Goal: Task Accomplishment & Management: Complete application form

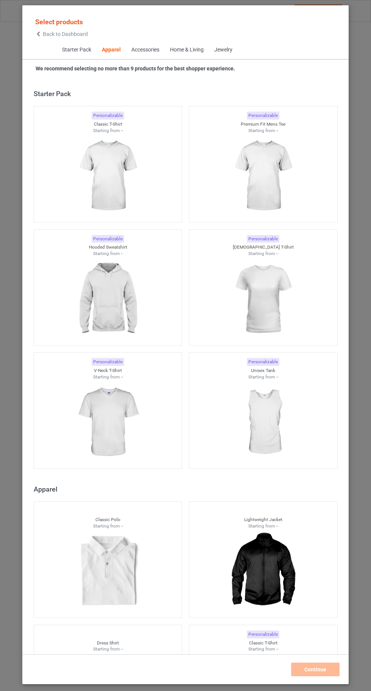
scroll to position [405, 0]
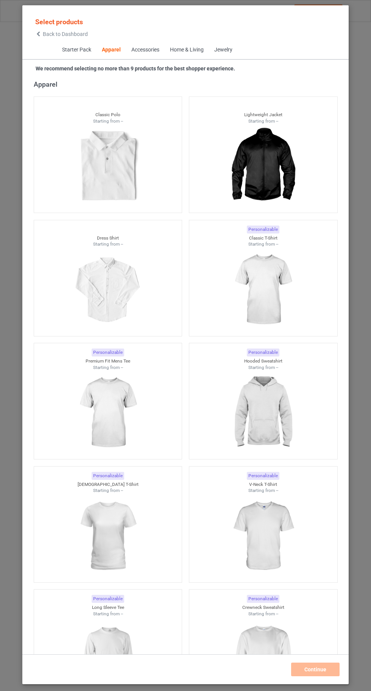
click at [276, 287] on img at bounding box center [263, 290] width 68 height 85
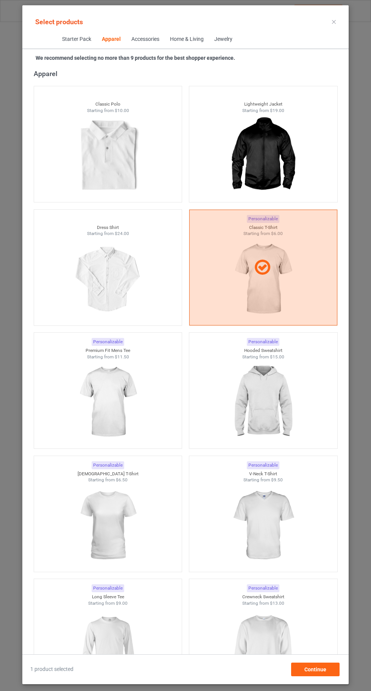
click at [260, 395] on img at bounding box center [263, 402] width 68 height 85
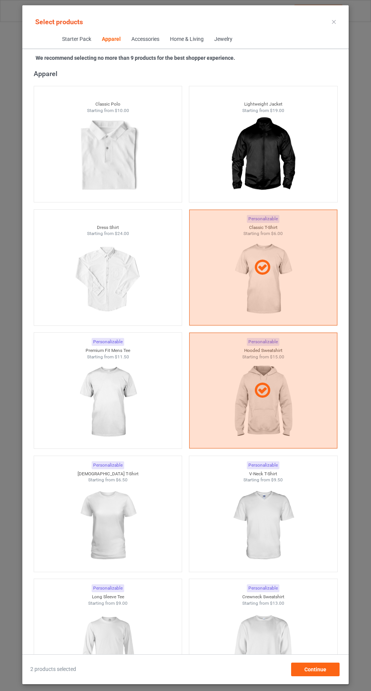
click at [261, 645] on img at bounding box center [263, 649] width 68 height 85
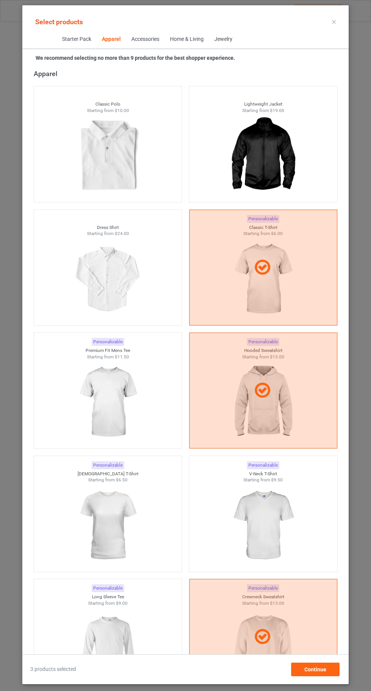
click at [125, 645] on img at bounding box center [108, 649] width 68 height 85
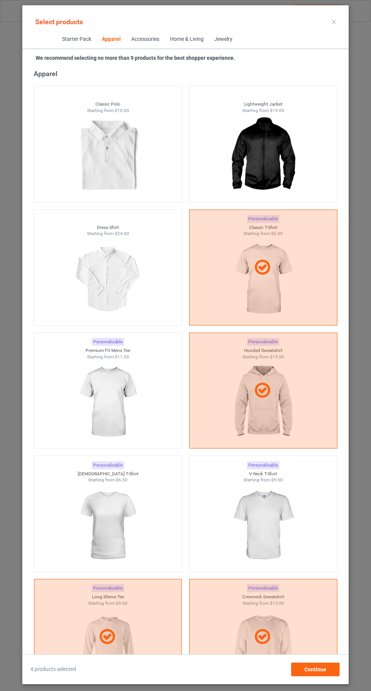
click at [270, 518] on img at bounding box center [263, 526] width 68 height 85
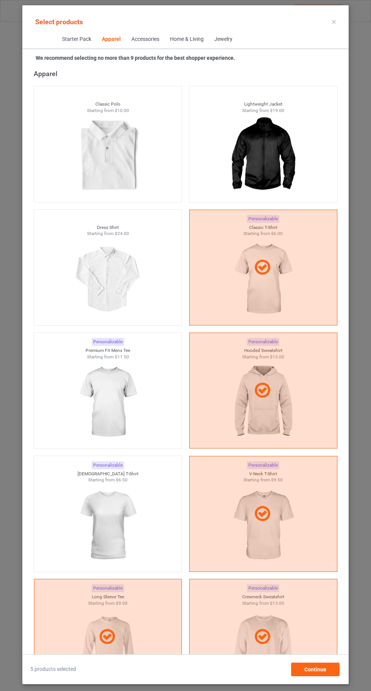
click at [112, 398] on img at bounding box center [108, 402] width 68 height 85
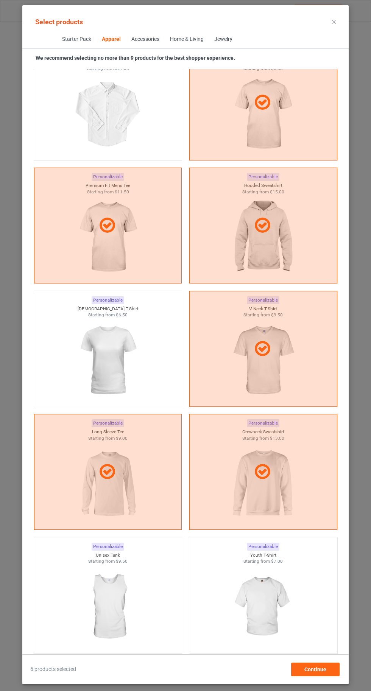
scroll to position [579, 0]
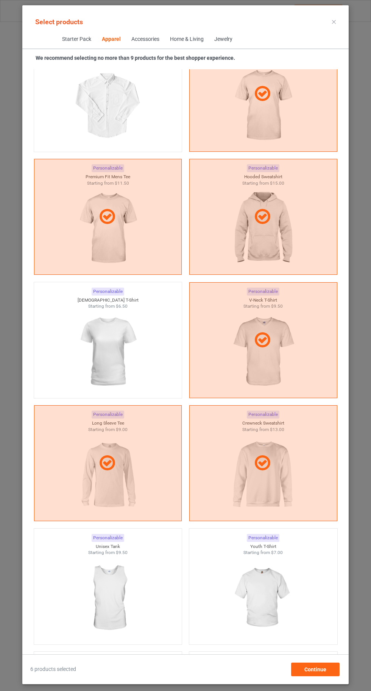
click at [108, 346] on img at bounding box center [108, 352] width 68 height 85
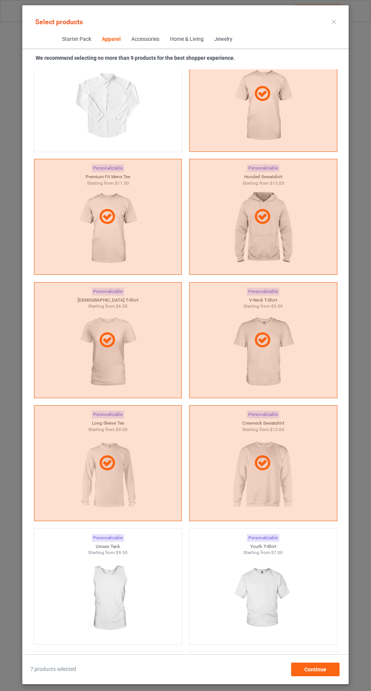
click at [254, 601] on img at bounding box center [263, 598] width 68 height 85
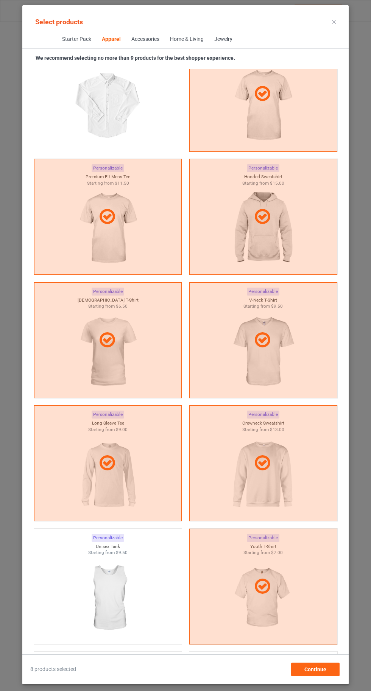
click at [117, 576] on img at bounding box center [108, 598] width 68 height 85
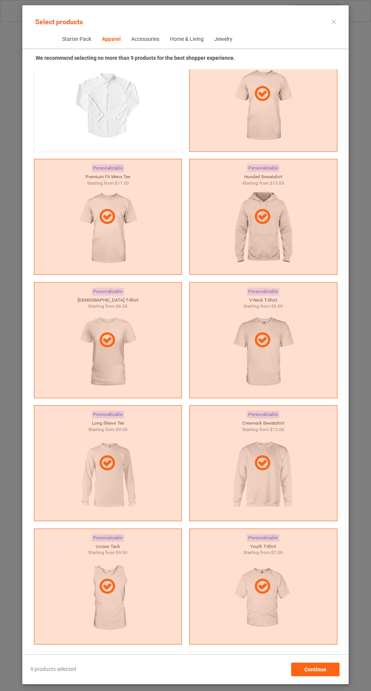
click at [334, 22] on icon at bounding box center [334, 22] width 4 height 4
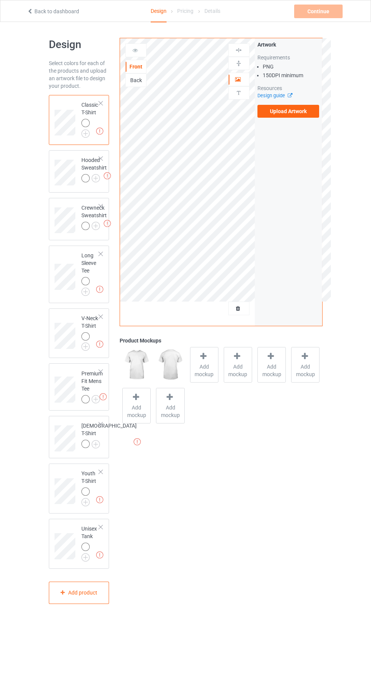
click at [0, 0] on img at bounding box center [0, 0] width 0 height 0
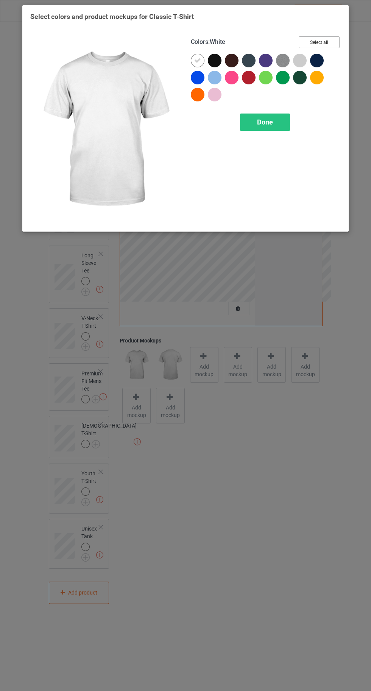
click at [321, 41] on button "Select all" at bounding box center [319, 42] width 41 height 12
click at [197, 60] on icon at bounding box center [197, 60] width 7 height 7
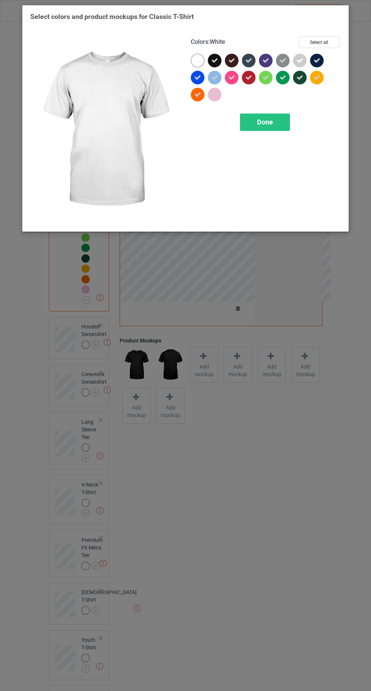
click at [258, 124] on span "Done" at bounding box center [265, 122] width 16 height 8
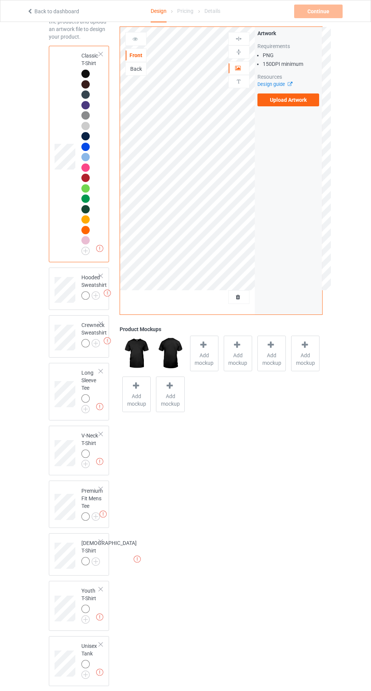
scroll to position [49, 0]
click at [0, 0] on img at bounding box center [0, 0] width 0 height 0
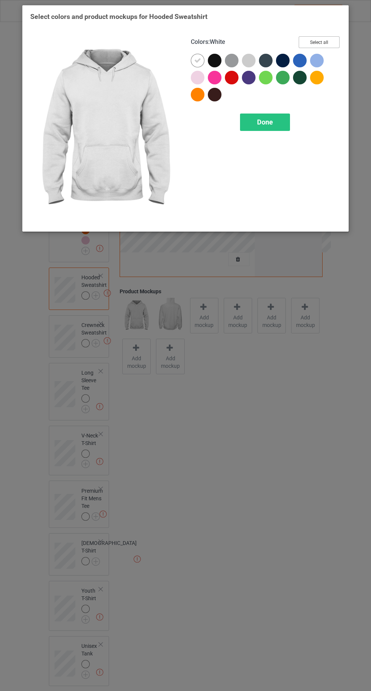
click at [318, 38] on button "Select all" at bounding box center [319, 42] width 41 height 12
click at [197, 60] on icon at bounding box center [197, 60] width 7 height 7
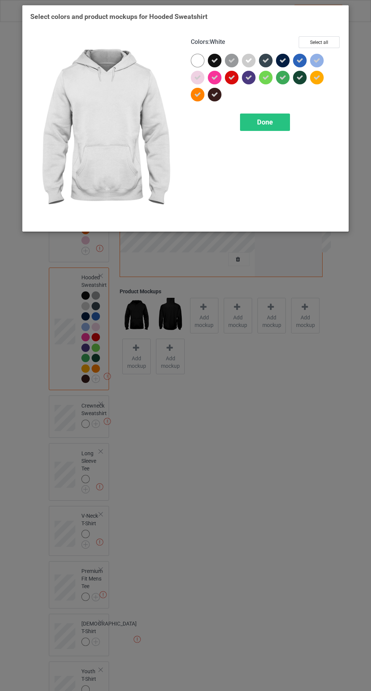
click at [279, 130] on div "Done" at bounding box center [265, 122] width 50 height 17
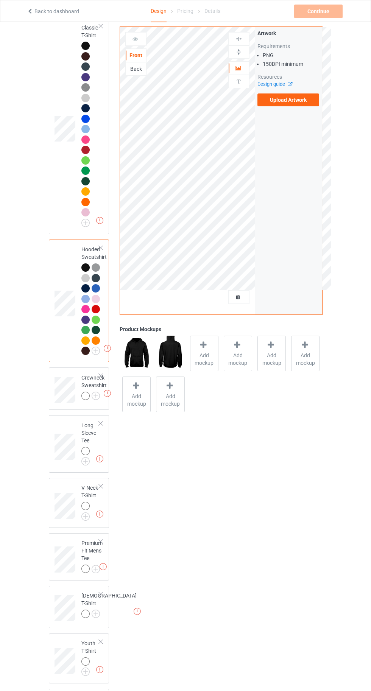
scroll to position [129, 0]
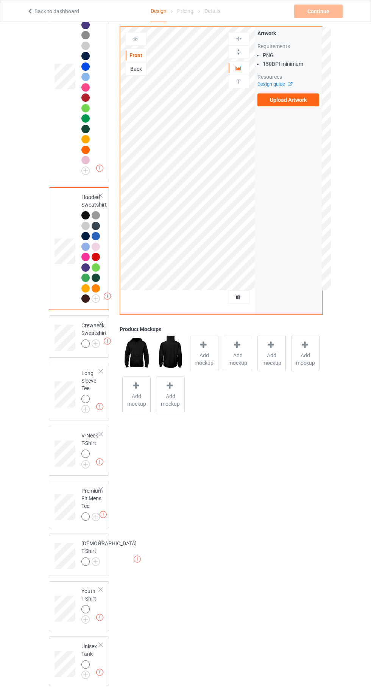
click at [0, 0] on img at bounding box center [0, 0] width 0 height 0
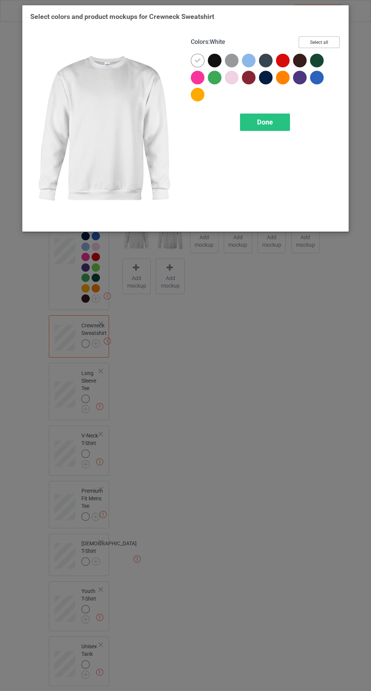
click at [320, 40] on button "Select all" at bounding box center [319, 42] width 41 height 12
click at [197, 60] on icon at bounding box center [197, 60] width 7 height 7
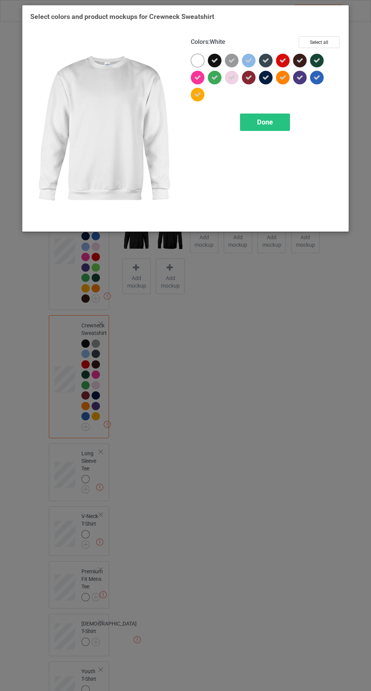
click at [255, 127] on div "Done" at bounding box center [265, 122] width 50 height 17
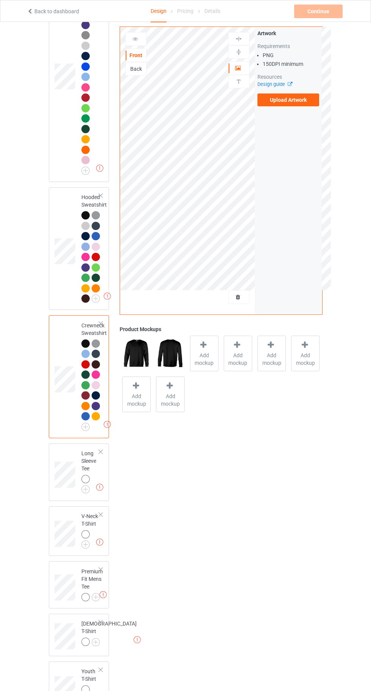
scroll to position [210, 0]
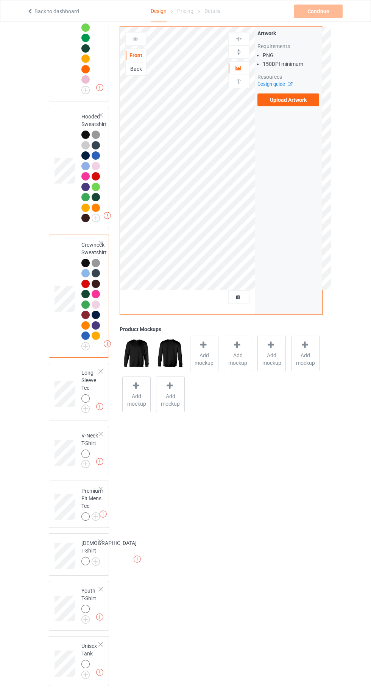
click at [0, 0] on img at bounding box center [0, 0] width 0 height 0
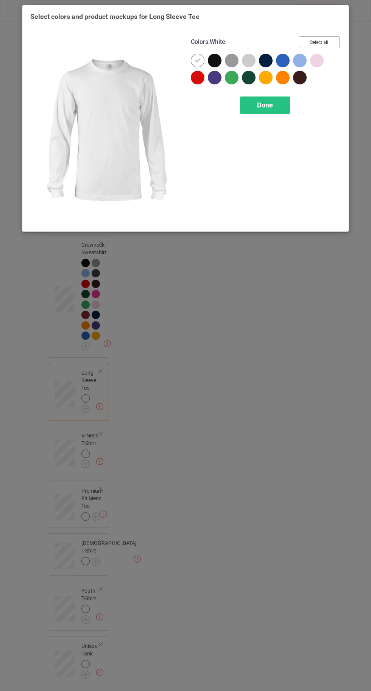
click at [318, 39] on button "Select all" at bounding box center [319, 42] width 41 height 12
click at [197, 60] on icon at bounding box center [197, 60] width 7 height 7
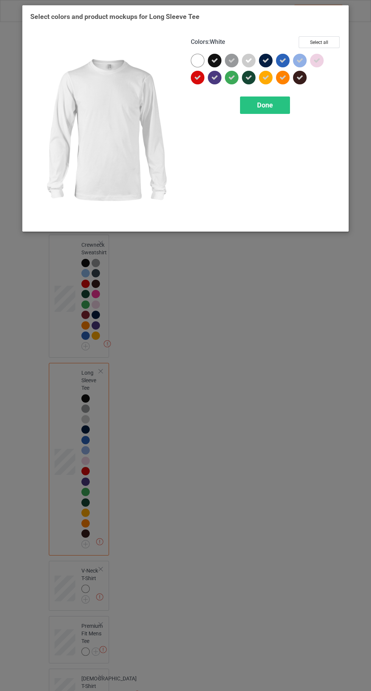
click at [271, 111] on div "Done" at bounding box center [265, 105] width 50 height 17
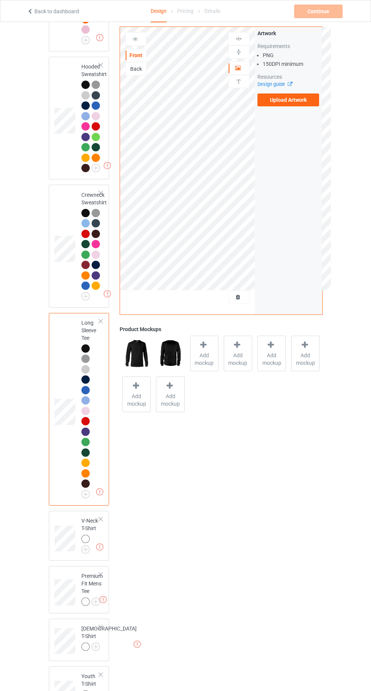
scroll to position [345, 0]
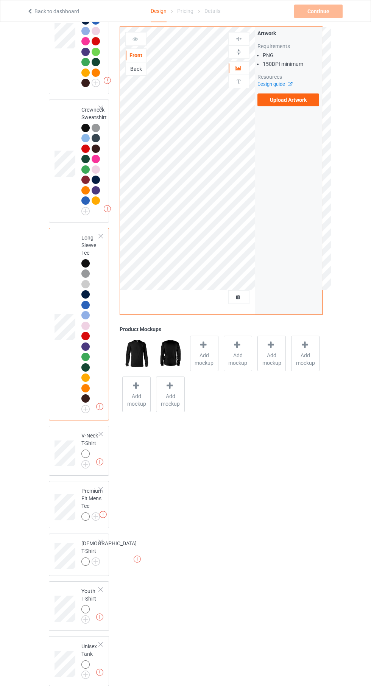
click at [0, 0] on img at bounding box center [0, 0] width 0 height 0
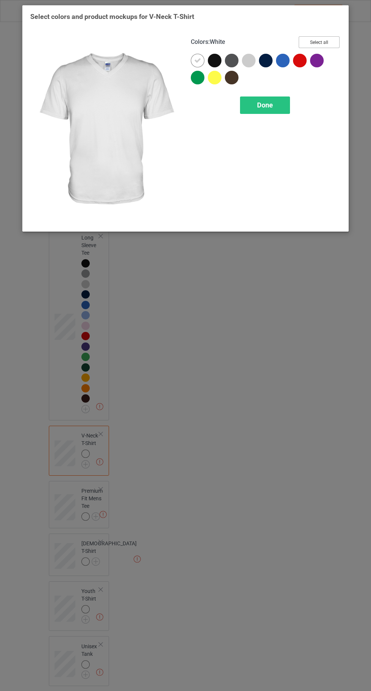
click at [315, 39] on button "Select all" at bounding box center [319, 42] width 41 height 12
click at [192, 59] on div at bounding box center [198, 61] width 14 height 14
click at [253, 100] on div "Done" at bounding box center [265, 105] width 50 height 17
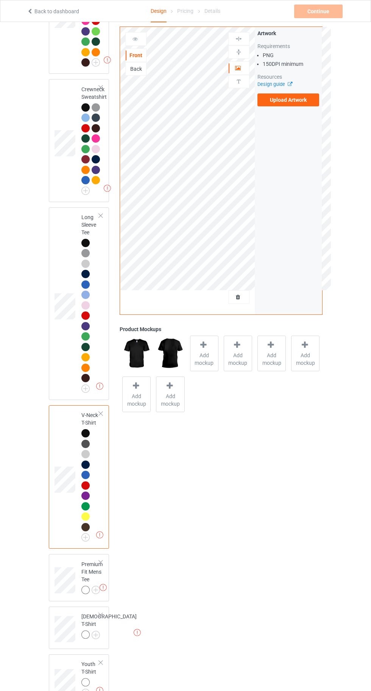
scroll to position [439, 0]
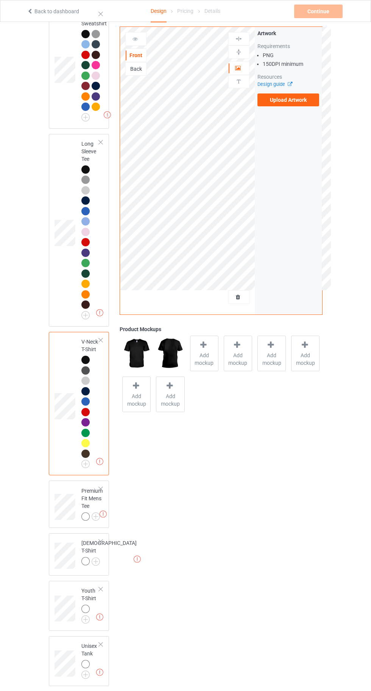
click at [0, 0] on img at bounding box center [0, 0] width 0 height 0
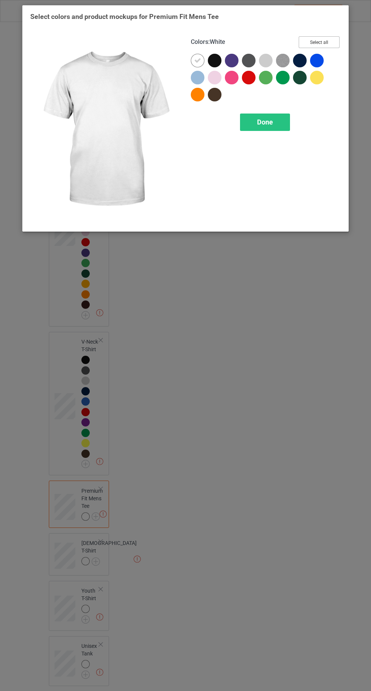
click at [321, 46] on button "Select all" at bounding box center [319, 42] width 41 height 12
click at [194, 60] on icon at bounding box center [197, 60] width 7 height 7
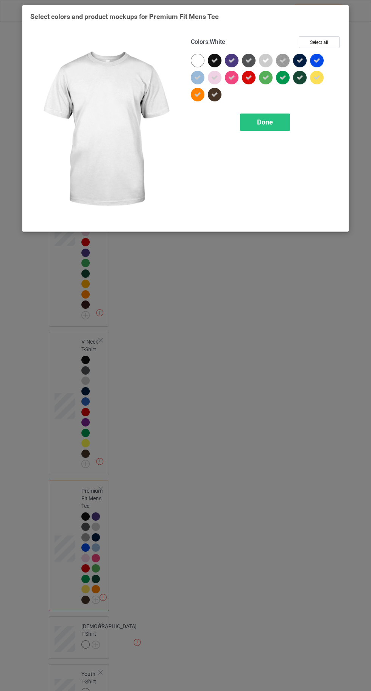
click at [281, 130] on div "Done" at bounding box center [265, 122] width 50 height 17
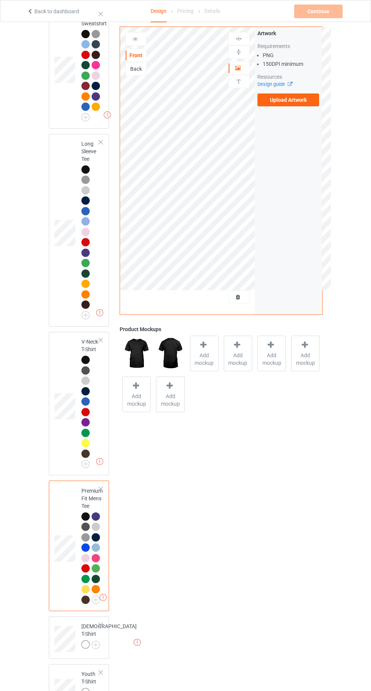
scroll to position [523, 0]
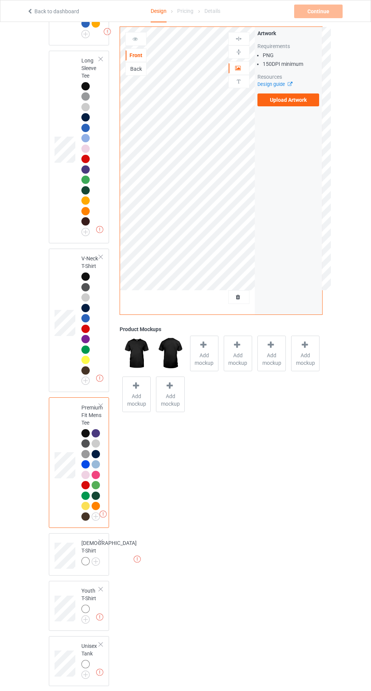
click at [0, 0] on img at bounding box center [0, 0] width 0 height 0
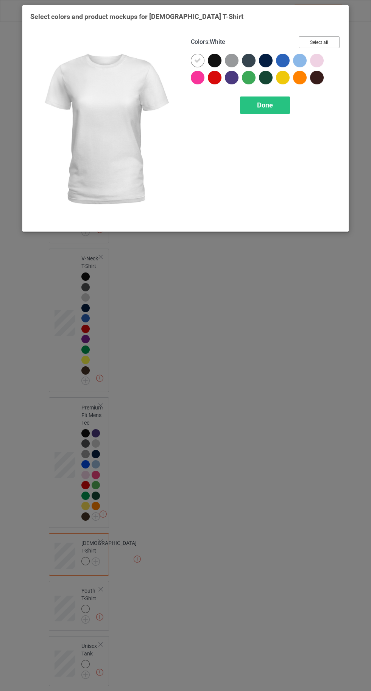
click at [323, 40] on button "Select all" at bounding box center [319, 42] width 41 height 12
click at [192, 61] on div at bounding box center [198, 61] width 14 height 14
click at [252, 109] on div "Done" at bounding box center [265, 105] width 50 height 17
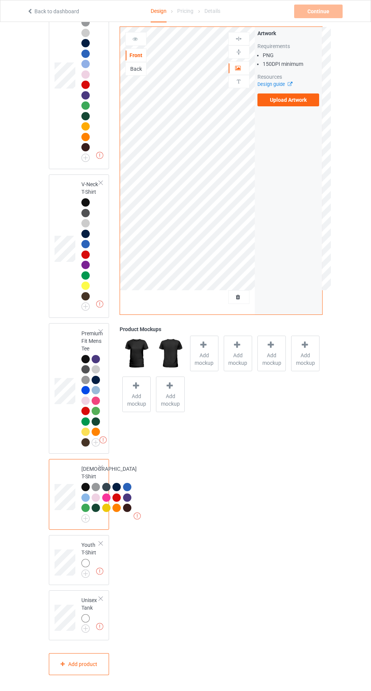
scroll to position [668, 0]
click at [0, 0] on img at bounding box center [0, 0] width 0 height 0
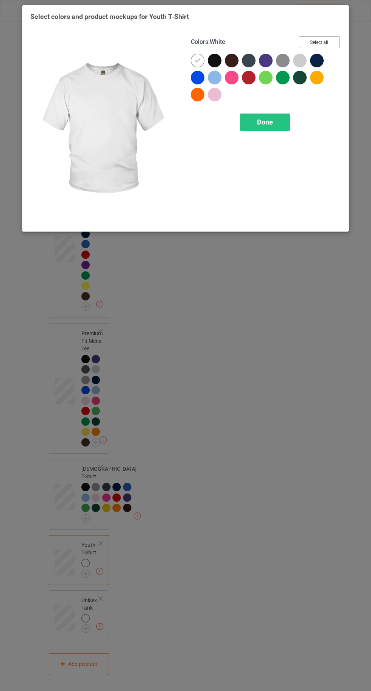
click at [315, 40] on button "Select all" at bounding box center [319, 42] width 41 height 12
click at [193, 60] on div at bounding box center [198, 61] width 14 height 14
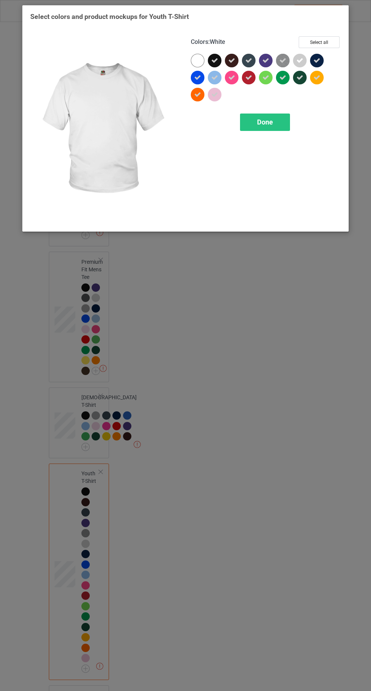
click at [271, 126] on div "Done" at bounding box center [265, 122] width 50 height 17
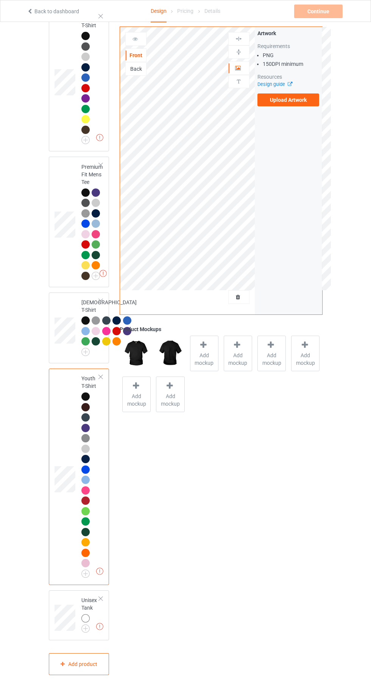
scroll to position [835, 0]
click at [84, 623] on div at bounding box center [85, 619] width 8 height 8
click at [0, 0] on img at bounding box center [0, 0] width 0 height 0
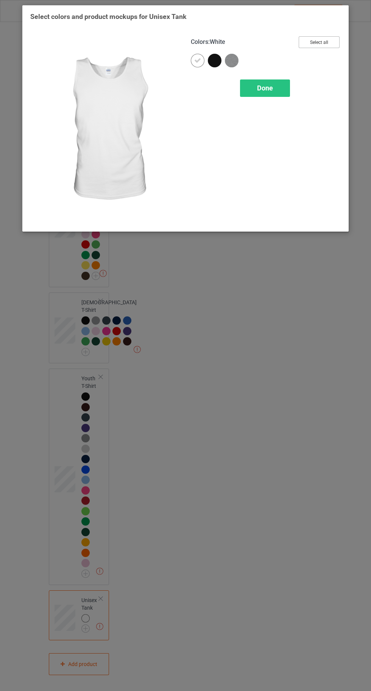
click at [320, 41] on button "Select all" at bounding box center [319, 42] width 41 height 12
click at [197, 60] on icon at bounding box center [197, 60] width 7 height 7
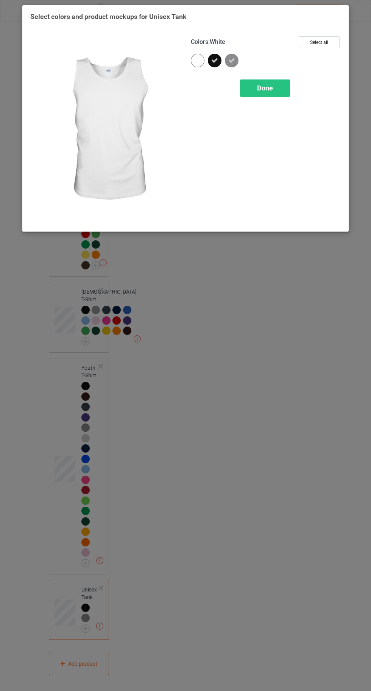
click at [265, 87] on span "Done" at bounding box center [265, 88] width 16 height 8
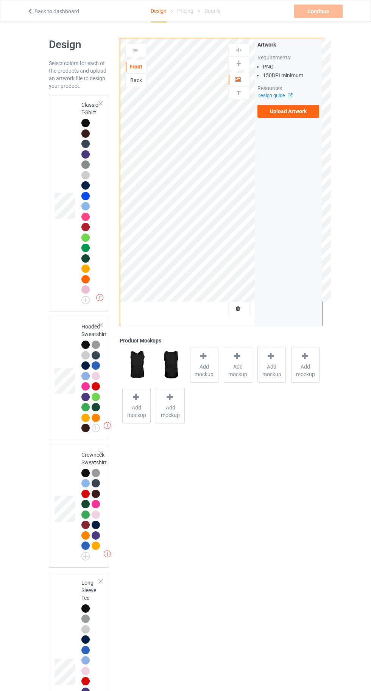
click at [81, 124] on div at bounding box center [85, 123] width 8 height 8
click at [203, 356] on icon at bounding box center [203, 357] width 9 height 8
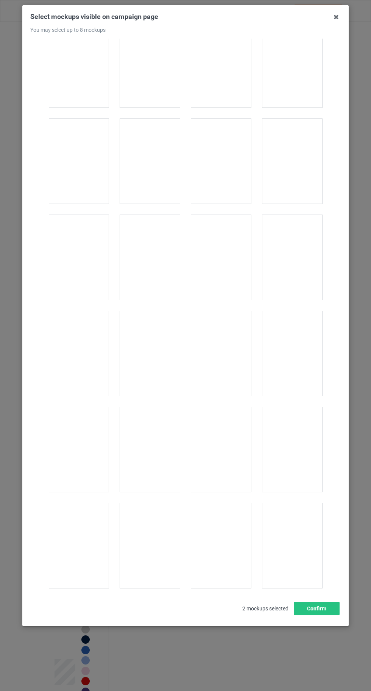
scroll to position [4740, 0]
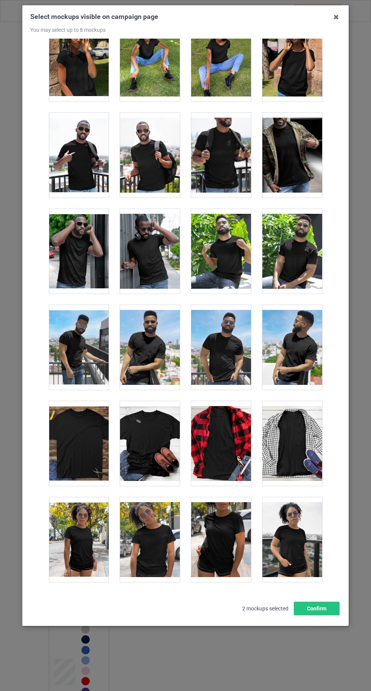
click at [156, 419] on div at bounding box center [150, 443] width 60 height 85
click at [337, 616] on button "Confirm" at bounding box center [317, 609] width 46 height 14
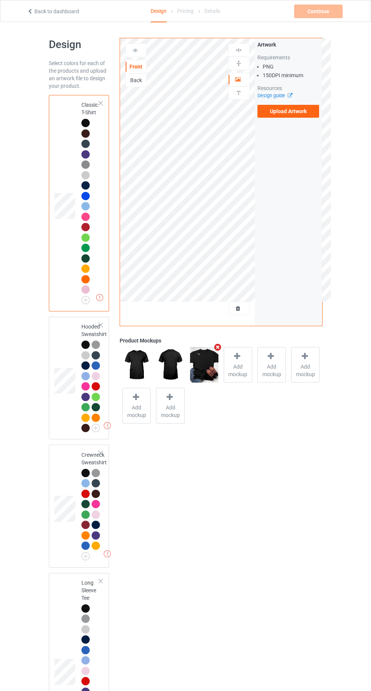
click at [281, 114] on label "Upload Artwork" at bounding box center [288, 111] width 62 height 13
click at [0, 0] on input "Upload Artwork" at bounding box center [0, 0] width 0 height 0
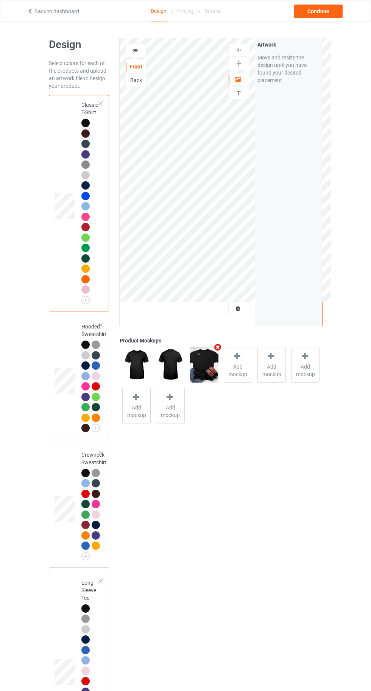
click at [136, 48] on icon at bounding box center [135, 49] width 6 height 5
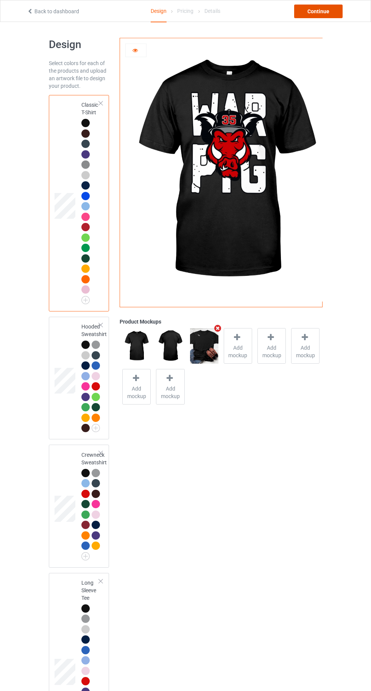
click at [318, 14] on div "Continue" at bounding box center [318, 12] width 48 height 14
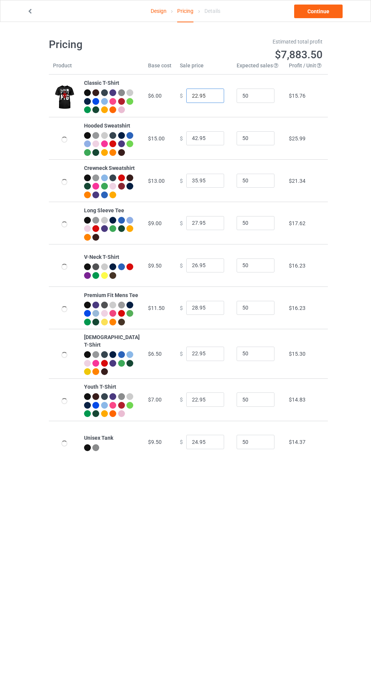
click at [190, 99] on input "22.95" at bounding box center [205, 96] width 38 height 14
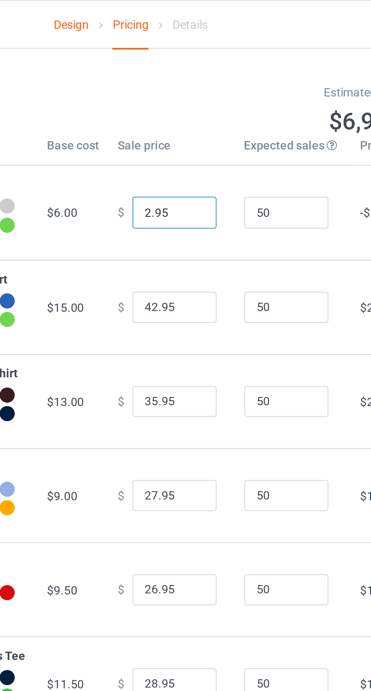
type input "20.95"
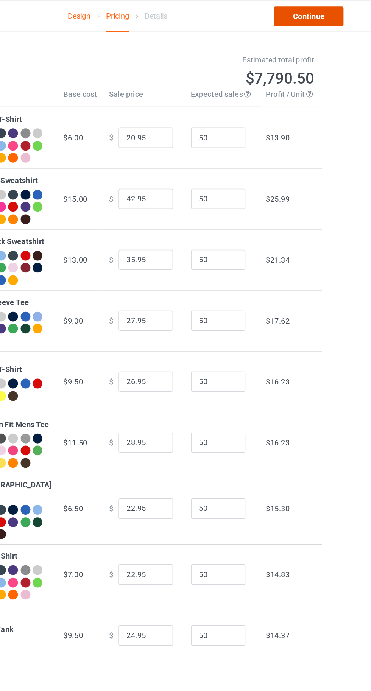
click at [322, 12] on link "Continue" at bounding box center [318, 12] width 48 height 14
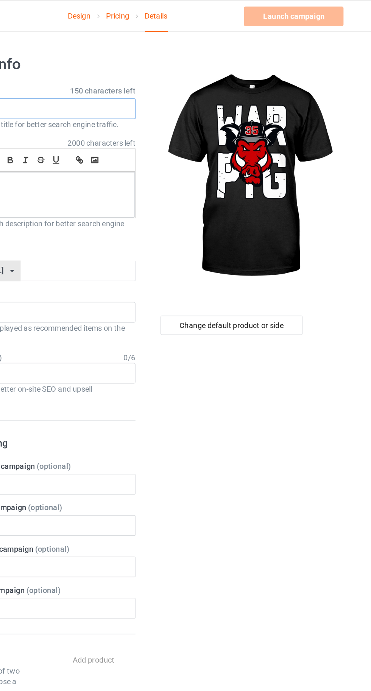
click at [152, 78] on input "text" at bounding box center [123, 76] width 149 height 14
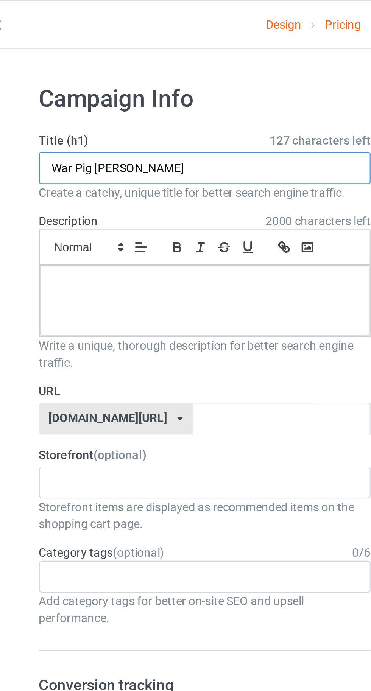
type input "War Pig Garrett Crochet"
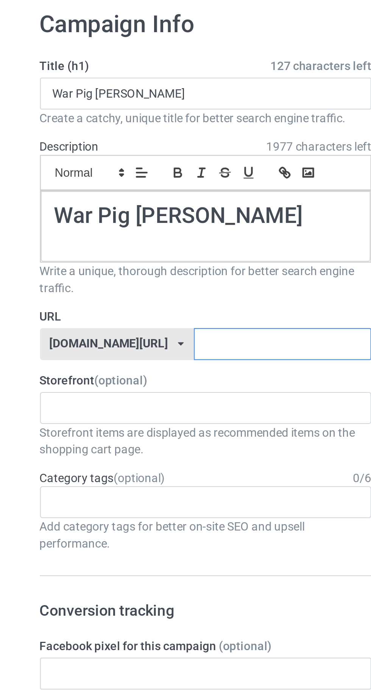
click at [173, 190] on input "text" at bounding box center [158, 188] width 80 height 14
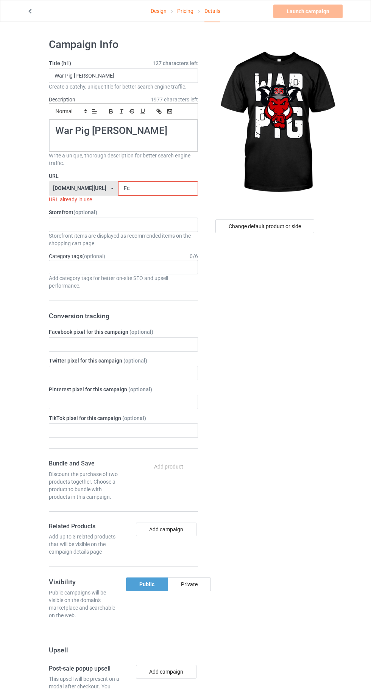
type input "Fcm"
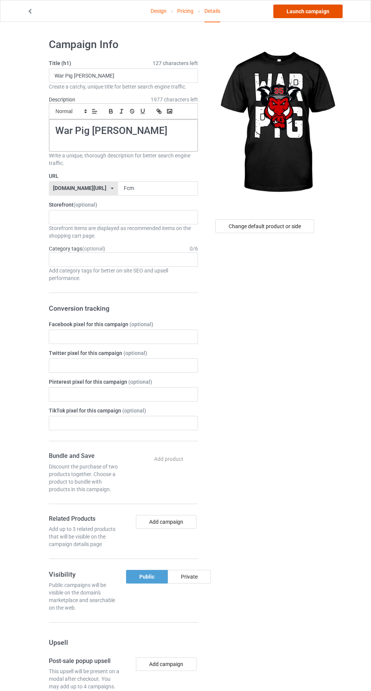
click at [299, 11] on link "Launch campaign" at bounding box center [307, 12] width 69 height 14
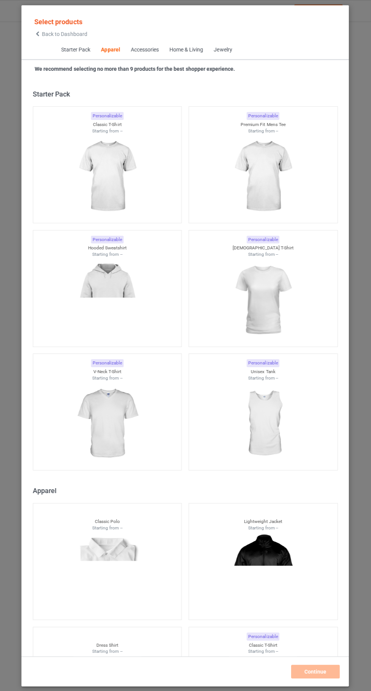
scroll to position [405, 0]
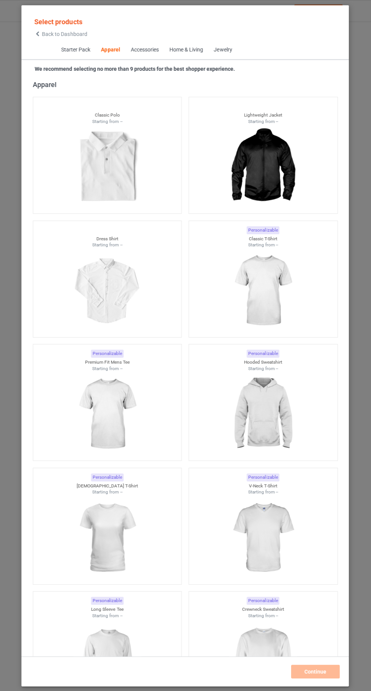
click at [257, 286] on img at bounding box center [263, 290] width 68 height 85
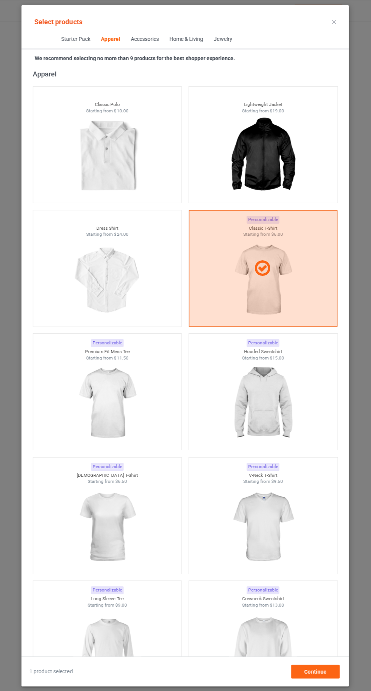
click at [113, 640] on img at bounding box center [108, 649] width 68 height 85
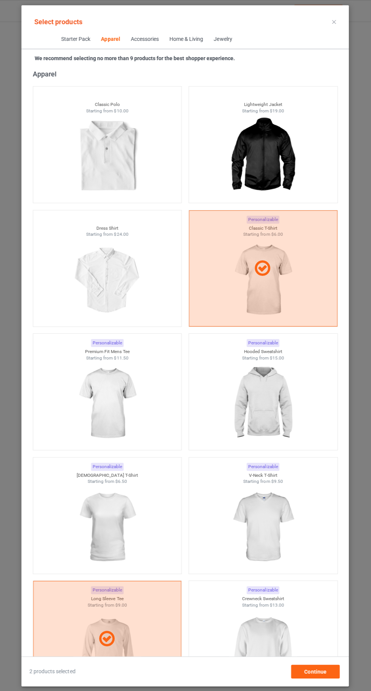
click at [259, 648] on img at bounding box center [263, 649] width 68 height 85
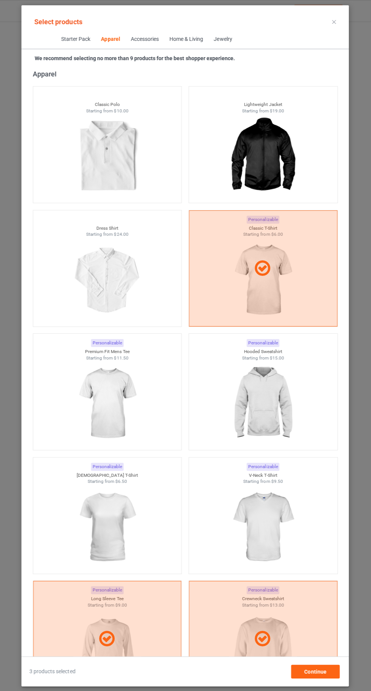
click at [111, 511] on img at bounding box center [108, 526] width 68 height 85
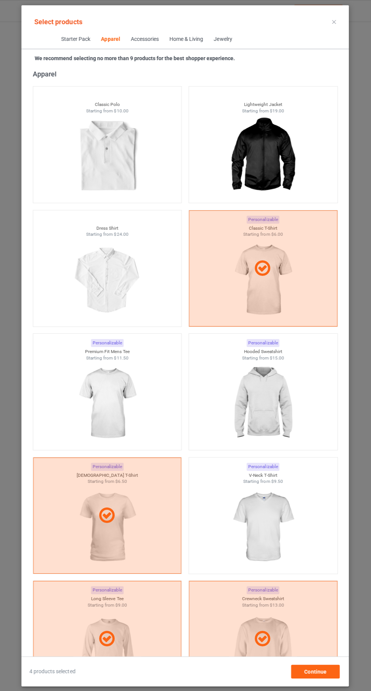
click at [112, 381] on img at bounding box center [108, 402] width 68 height 85
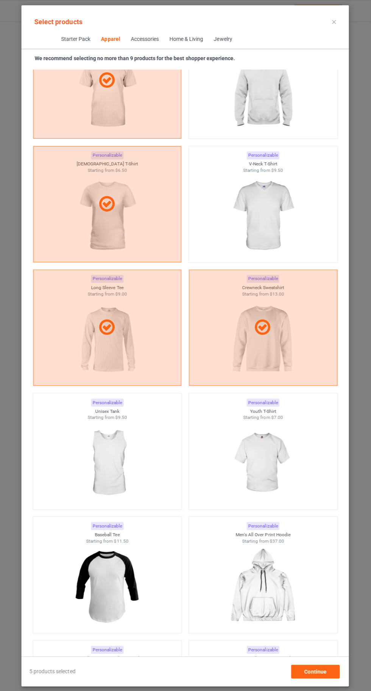
scroll to position [716, 0]
click at [251, 213] on img at bounding box center [263, 215] width 68 height 85
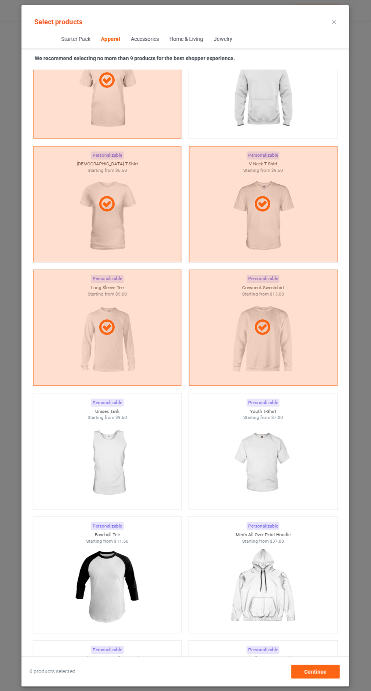
click at [248, 103] on img at bounding box center [263, 92] width 68 height 85
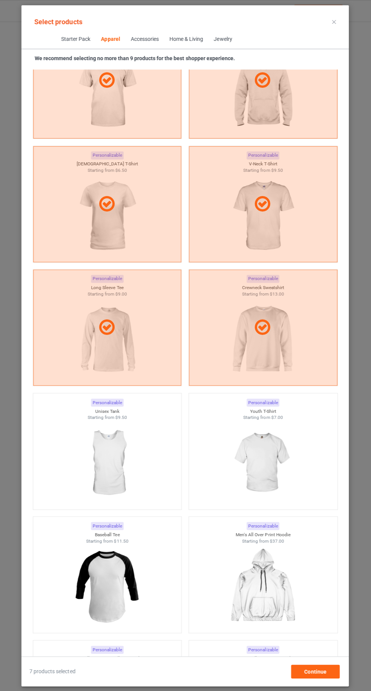
click at [276, 468] on img at bounding box center [263, 462] width 68 height 85
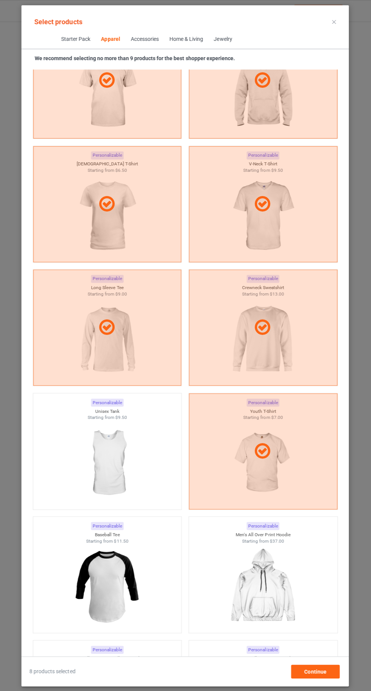
click at [332, 21] on icon at bounding box center [334, 22] width 4 height 4
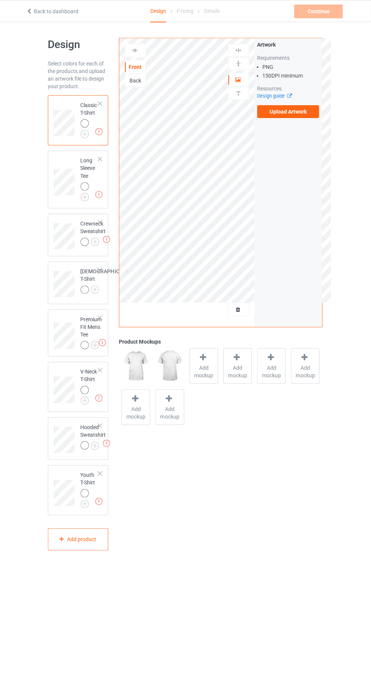
click at [0, 0] on img at bounding box center [0, 0] width 0 height 0
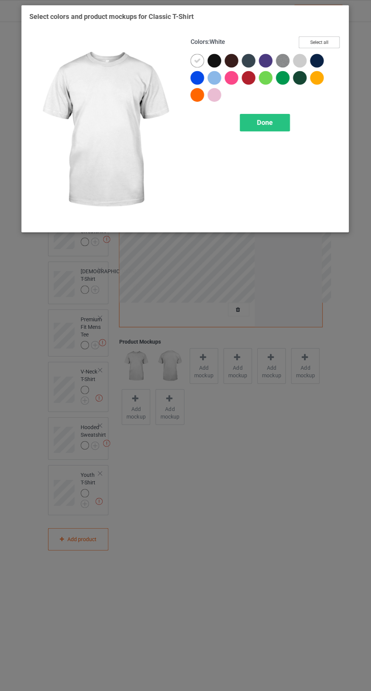
click at [320, 42] on button "Select all" at bounding box center [319, 42] width 41 height 12
click at [197, 60] on icon at bounding box center [197, 60] width 7 height 7
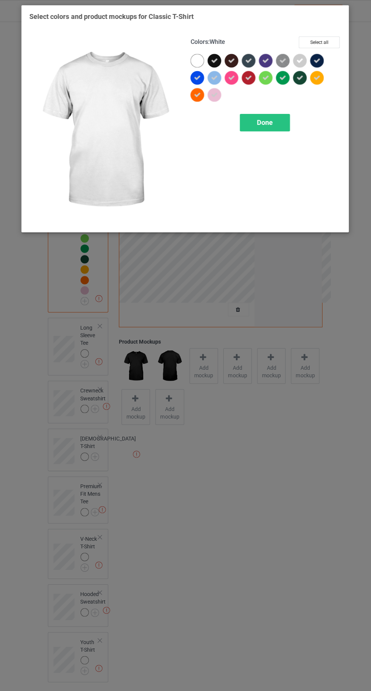
click at [272, 127] on div "Done" at bounding box center [265, 122] width 50 height 17
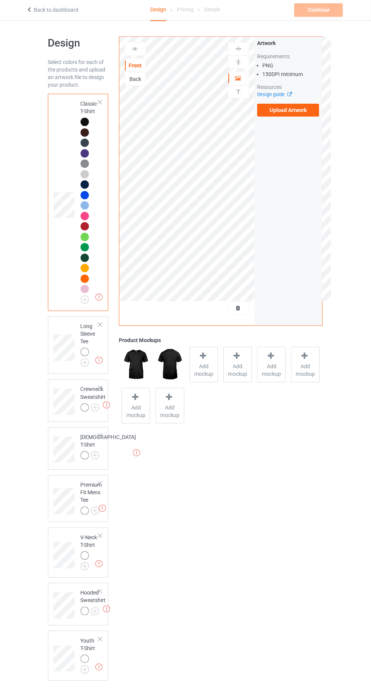
click at [80, 381] on div "Missing artworks Crewneck Sweatshirt" at bounding box center [79, 401] width 61 height 42
click at [0, 0] on img at bounding box center [0, 0] width 0 height 0
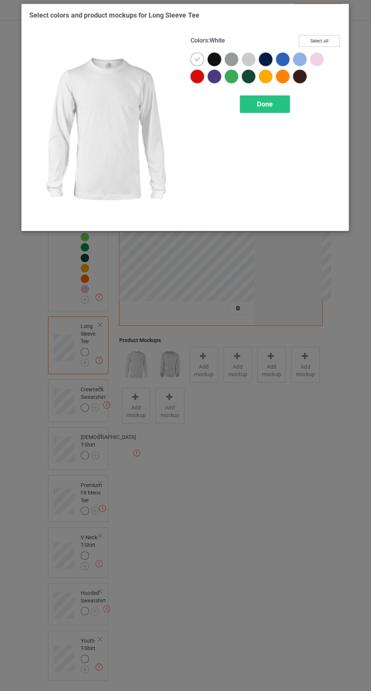
click at [324, 38] on button "Select all" at bounding box center [319, 42] width 41 height 12
click at [195, 58] on icon at bounding box center [197, 60] width 7 height 7
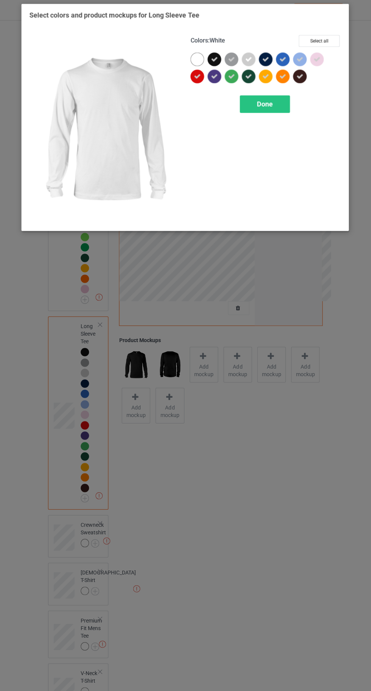
click at [273, 106] on span "Done" at bounding box center [265, 105] width 16 height 8
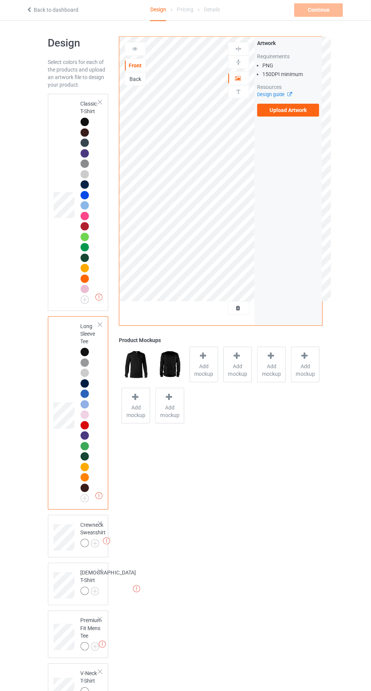
scroll to position [129, 0]
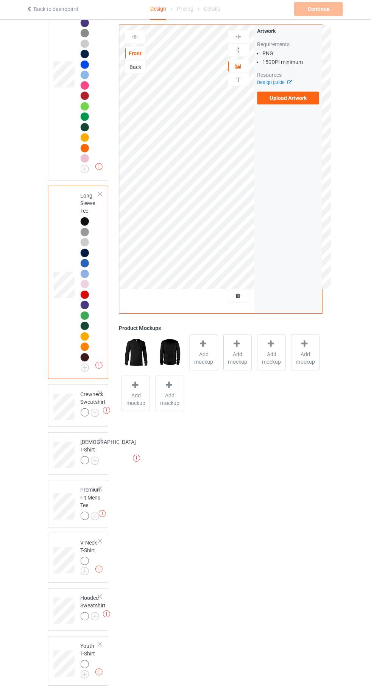
click at [0, 0] on img at bounding box center [0, 0] width 0 height 0
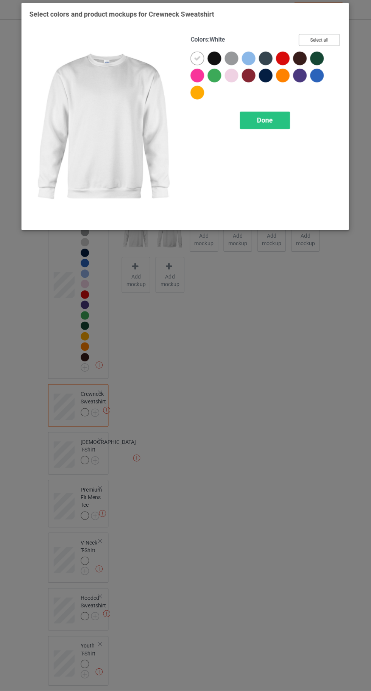
click at [322, 39] on button "Select all" at bounding box center [319, 42] width 41 height 12
click at [197, 60] on icon at bounding box center [197, 60] width 7 height 7
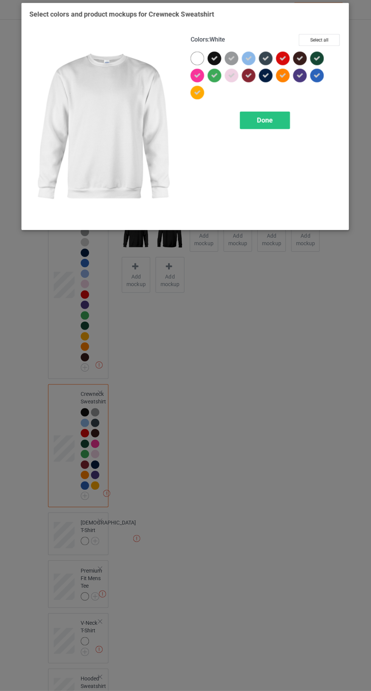
click at [251, 125] on div "Done" at bounding box center [265, 122] width 50 height 17
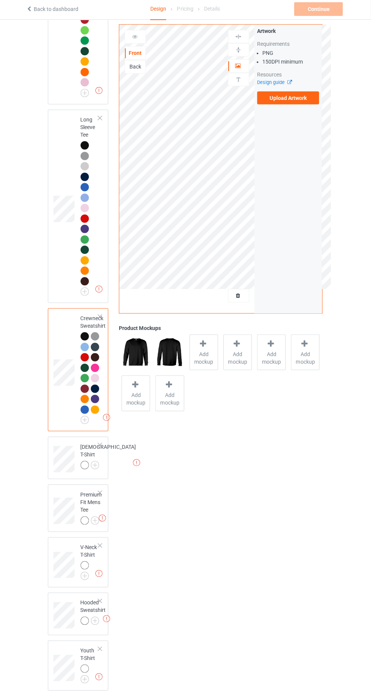
scroll to position [210, 0]
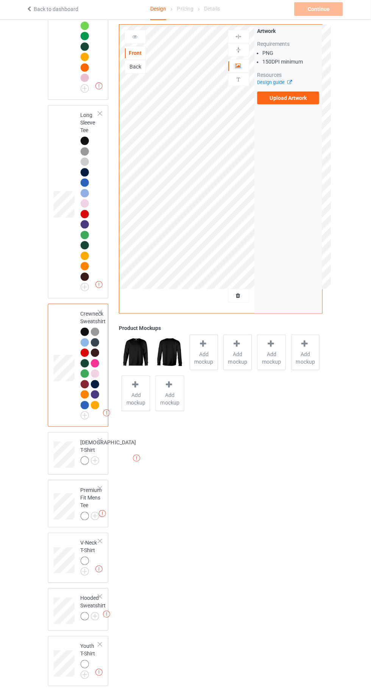
click at [0, 0] on img at bounding box center [0, 0] width 0 height 0
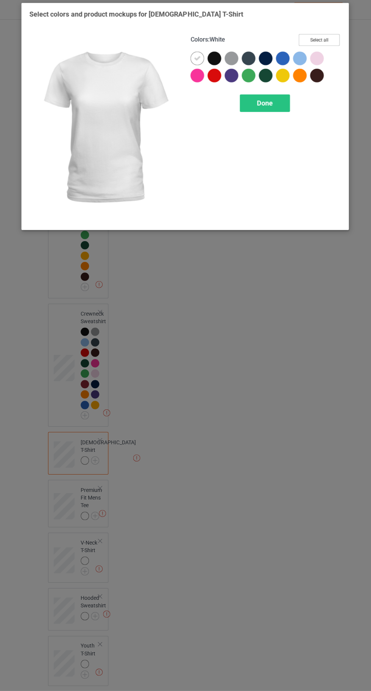
click at [314, 39] on button "Select all" at bounding box center [319, 42] width 41 height 12
click at [197, 60] on icon at bounding box center [197, 60] width 7 height 7
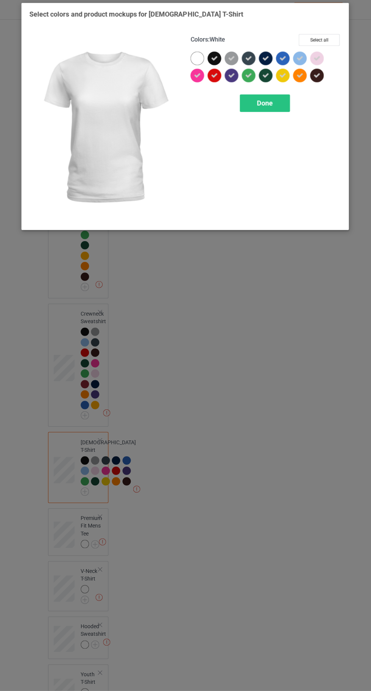
click at [265, 111] on div "Done" at bounding box center [265, 105] width 50 height 17
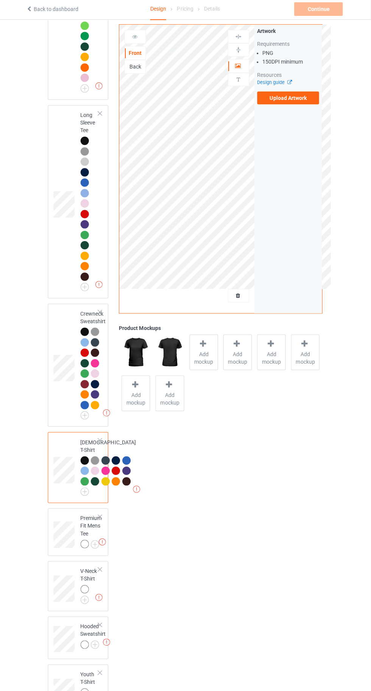
scroll to position [356, 0]
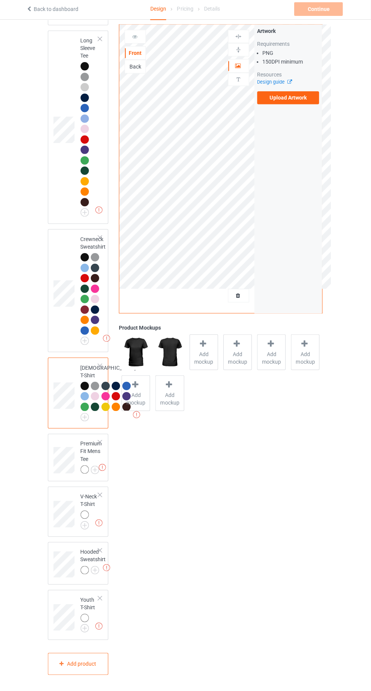
click at [0, 0] on img at bounding box center [0, 0] width 0 height 0
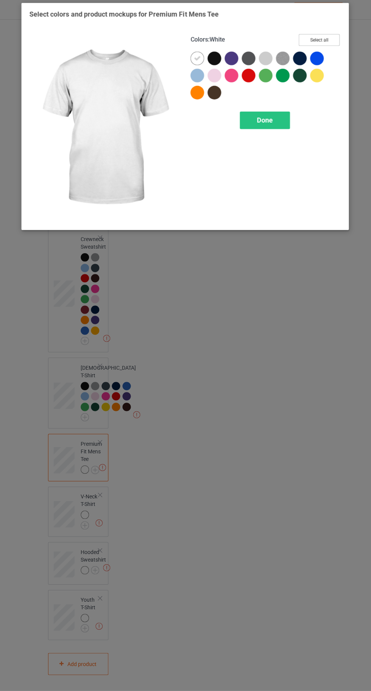
click at [314, 39] on button "Select all" at bounding box center [319, 42] width 41 height 12
click at [197, 60] on icon at bounding box center [197, 60] width 7 height 7
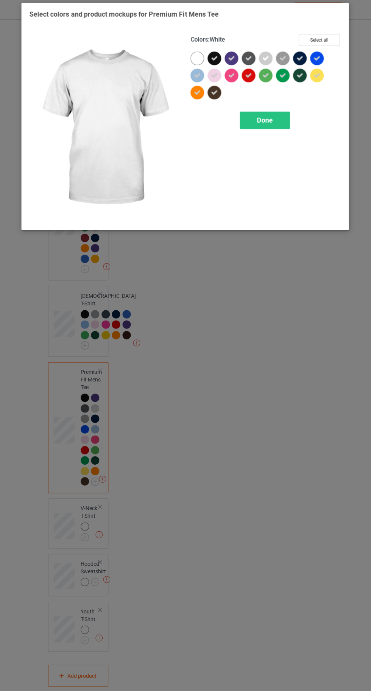
click at [250, 125] on div "Done" at bounding box center [265, 122] width 50 height 17
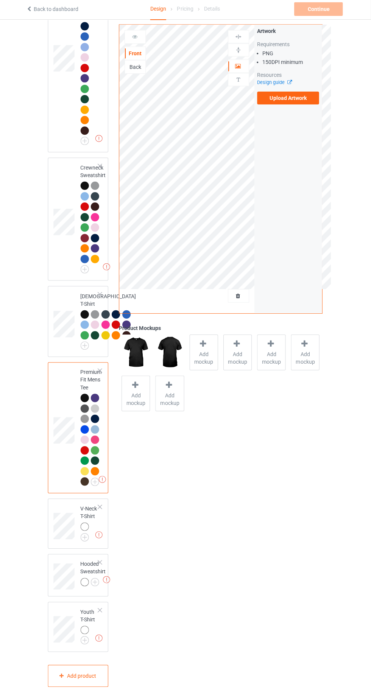
scroll to position [439, 0]
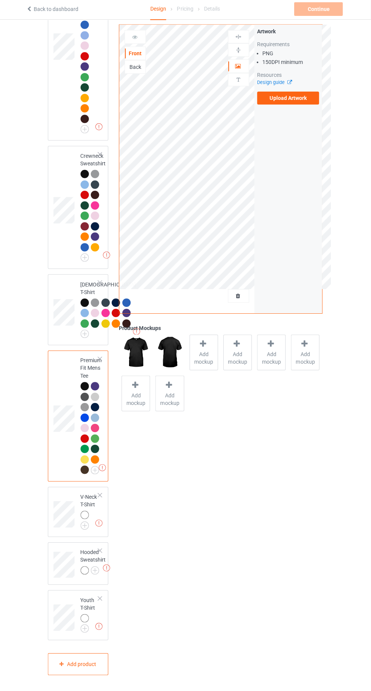
click at [0, 0] on img at bounding box center [0, 0] width 0 height 0
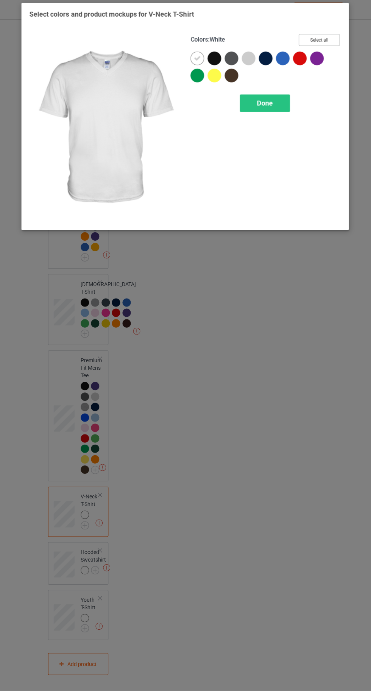
click at [315, 39] on button "Select all" at bounding box center [319, 42] width 41 height 12
click at [197, 61] on icon at bounding box center [197, 60] width 7 height 7
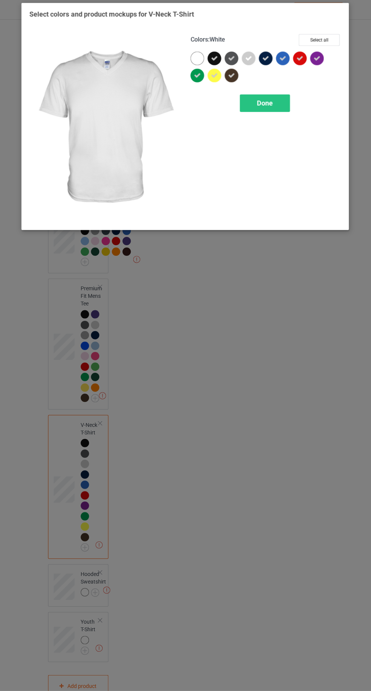
click at [268, 106] on span "Done" at bounding box center [265, 105] width 16 height 8
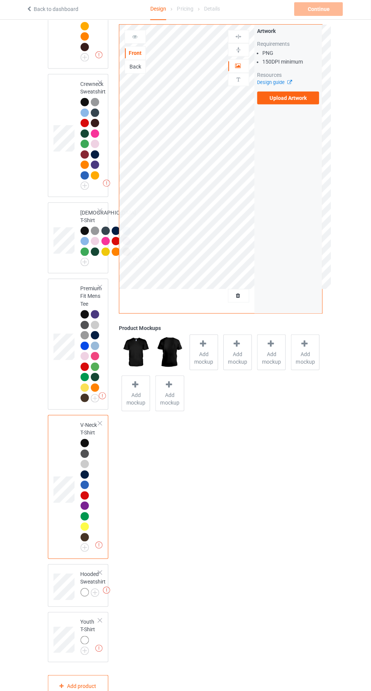
scroll to position [532, 0]
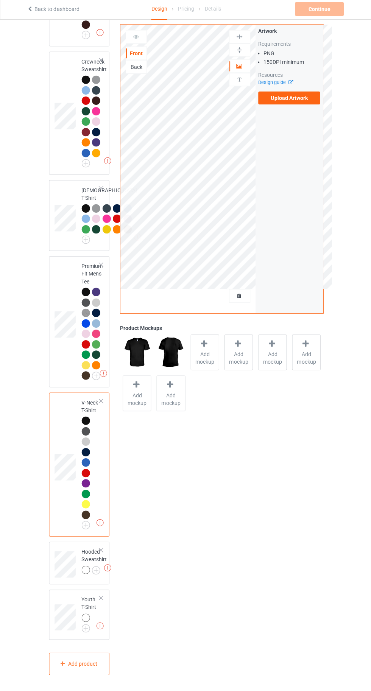
click at [0, 0] on img at bounding box center [0, 0] width 0 height 0
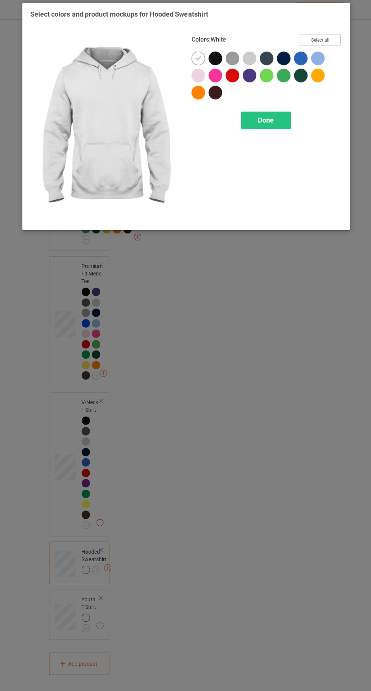
click at [307, 40] on button "Select all" at bounding box center [319, 42] width 41 height 12
click at [193, 59] on div at bounding box center [198, 61] width 14 height 14
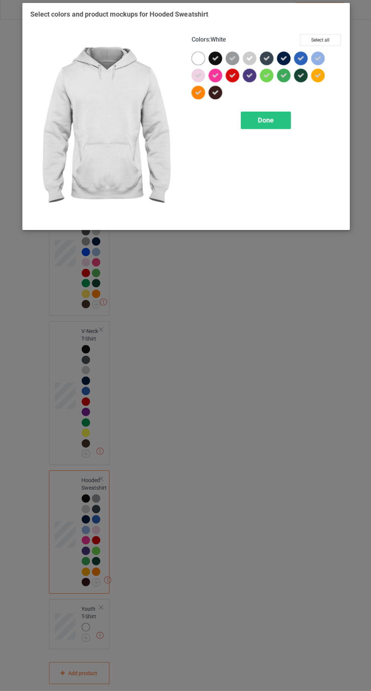
click at [269, 129] on div "Done" at bounding box center [265, 122] width 50 height 17
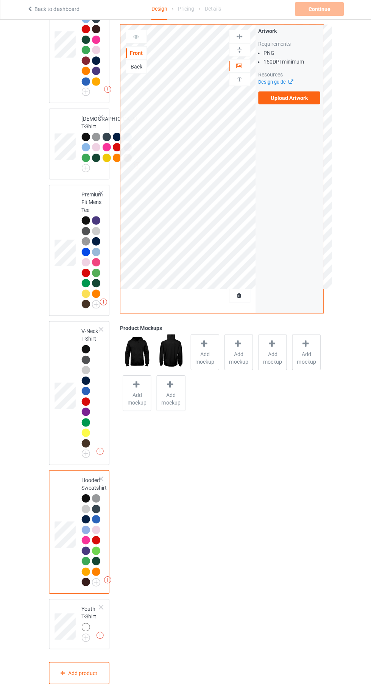
scroll to position [613, 0]
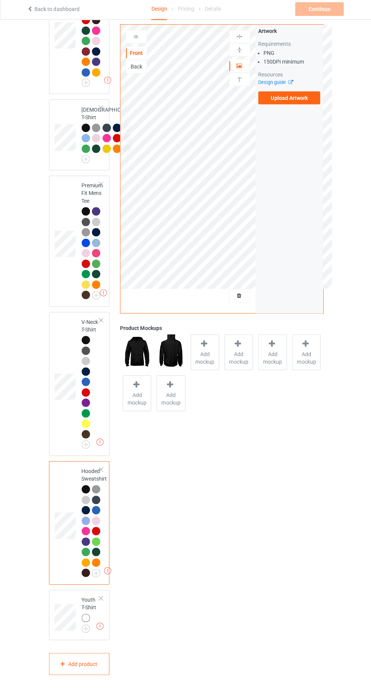
click at [0, 0] on img at bounding box center [0, 0] width 0 height 0
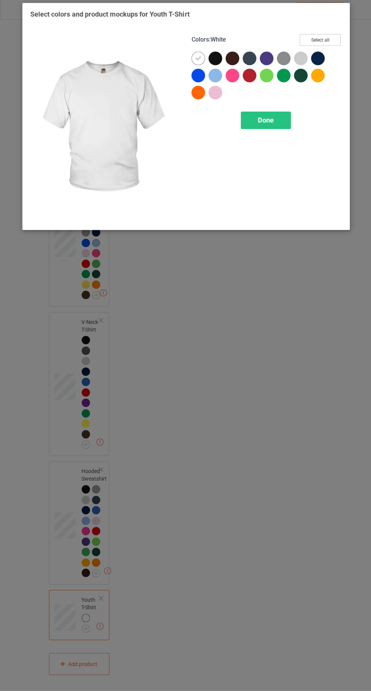
click at [322, 42] on button "Select all" at bounding box center [319, 42] width 41 height 12
click at [197, 60] on icon at bounding box center [197, 60] width 7 height 7
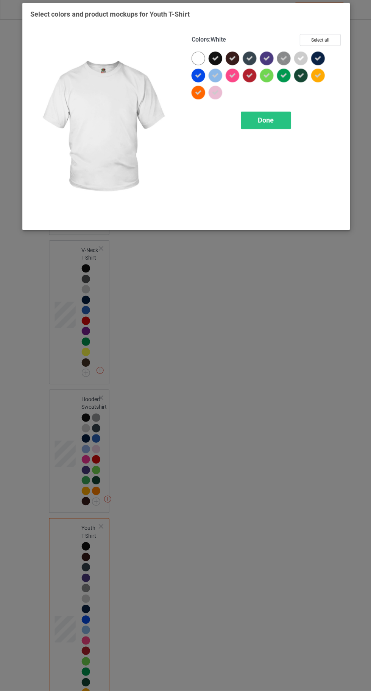
click at [271, 129] on div "Done" at bounding box center [265, 122] width 50 height 17
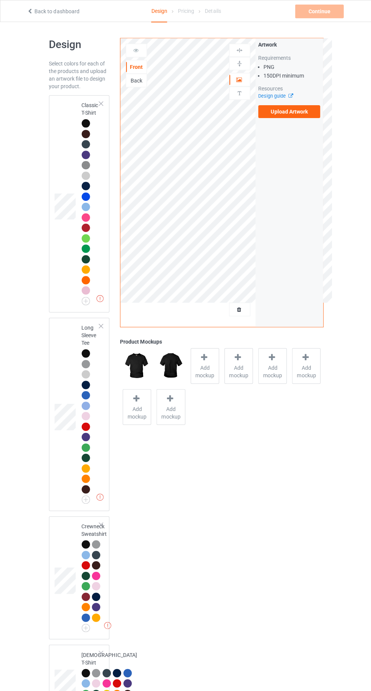
click at [83, 123] on div at bounding box center [85, 123] width 8 height 8
click at [209, 357] on div at bounding box center [204, 357] width 11 height 11
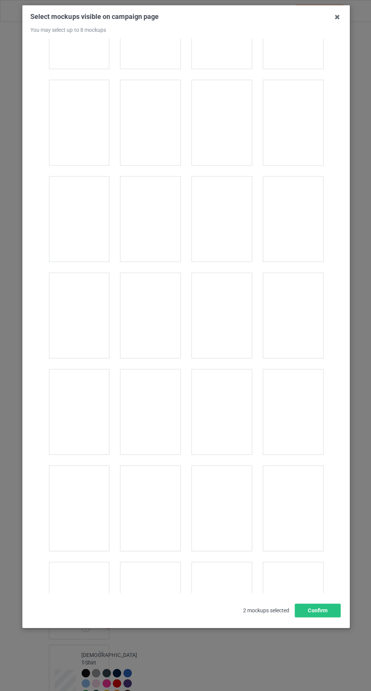
click at [248, 616] on div "Select mockups visible on campaign page You may select up to 8 mockups 1 2 2 mo…" at bounding box center [185, 314] width 310 height 604
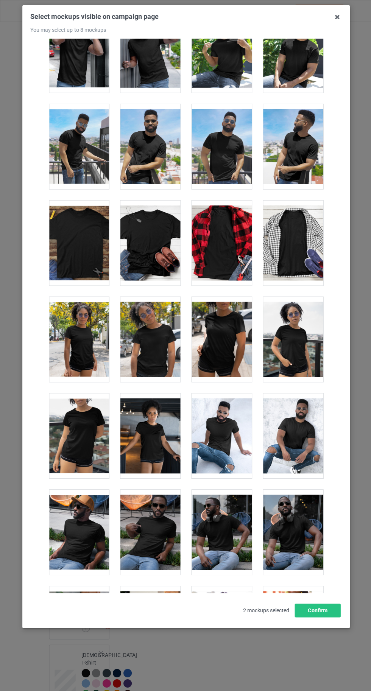
scroll to position [4941, 0]
click at [149, 237] on div at bounding box center [150, 242] width 60 height 85
click at [333, 20] on icon at bounding box center [336, 17] width 12 height 12
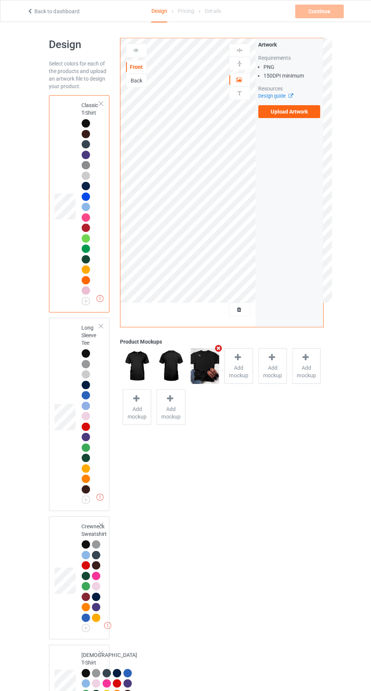
click at [30, 10] on icon at bounding box center [30, 10] width 6 height 5
